Goal: Task Accomplishment & Management: Use online tool/utility

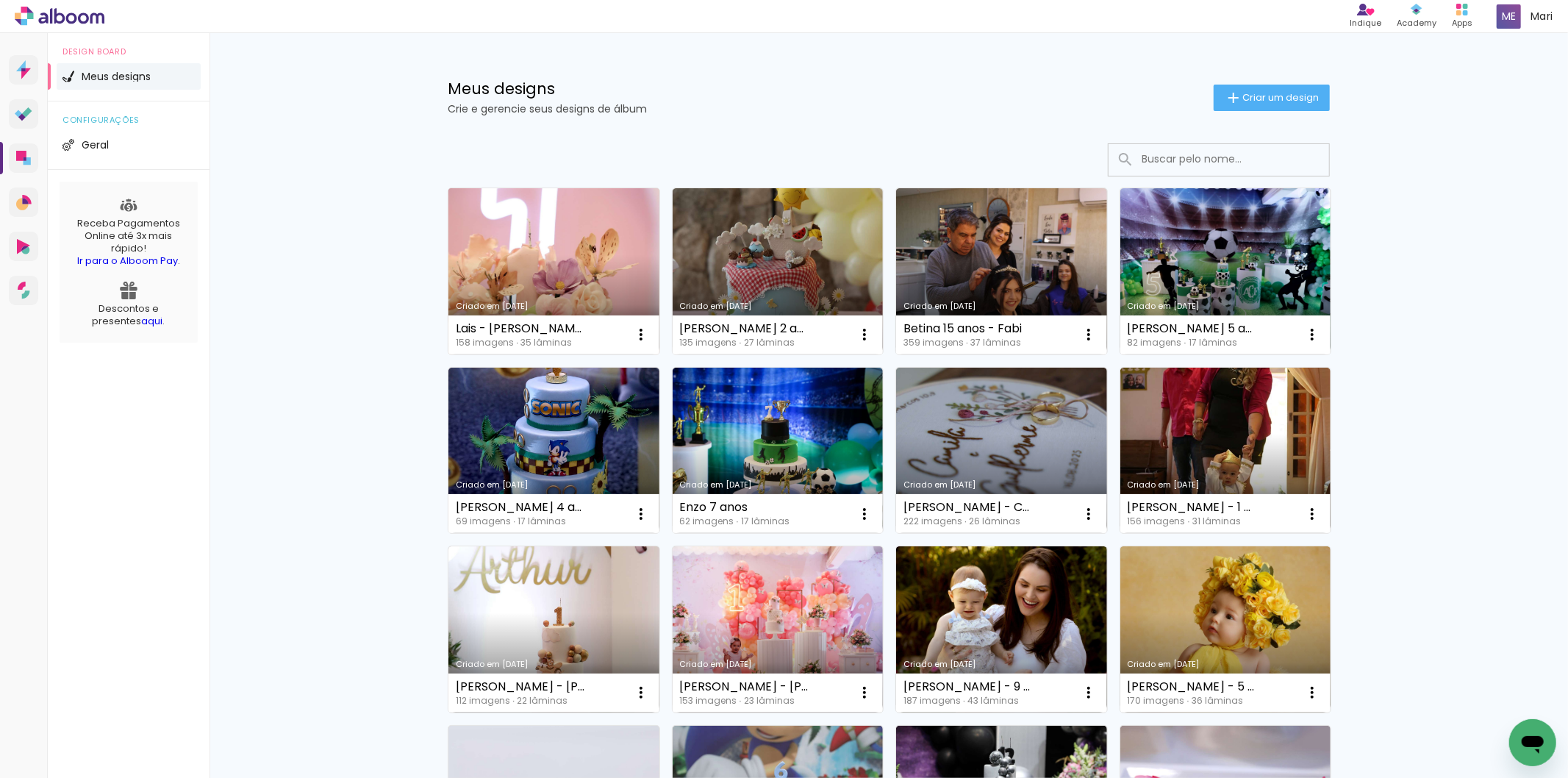
click at [519, 265] on link "Criado em [DATE]" at bounding box center [554, 271] width 211 height 166
